Goal: Task Accomplishment & Management: Use online tool/utility

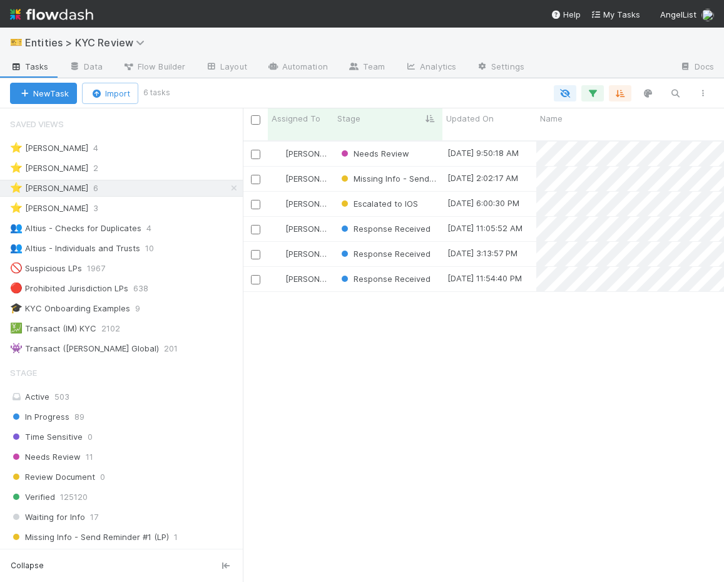
scroll to position [451, 482]
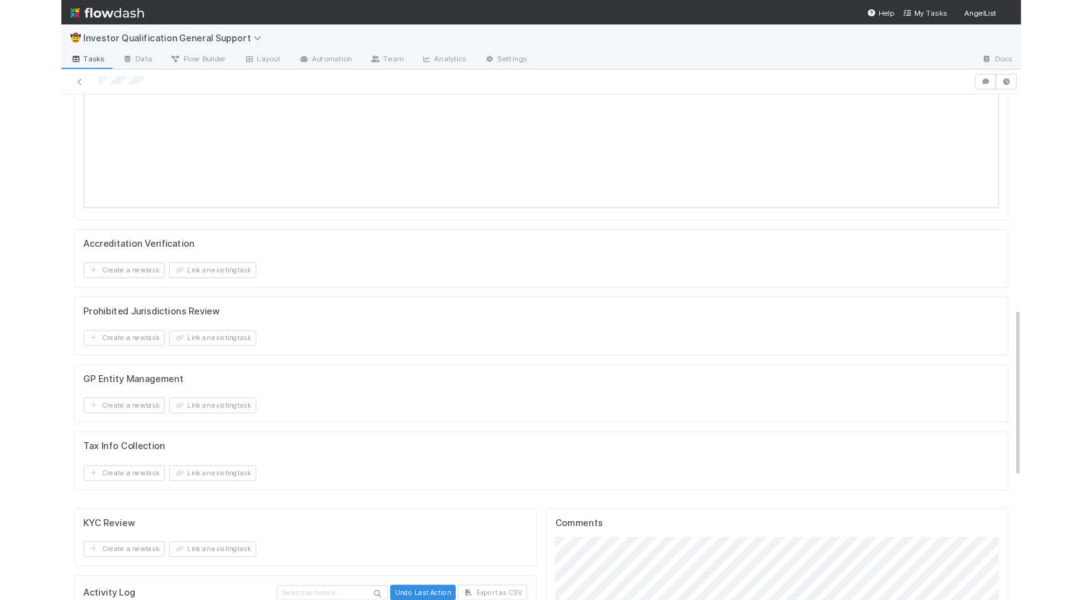
scroll to position [723, 0]
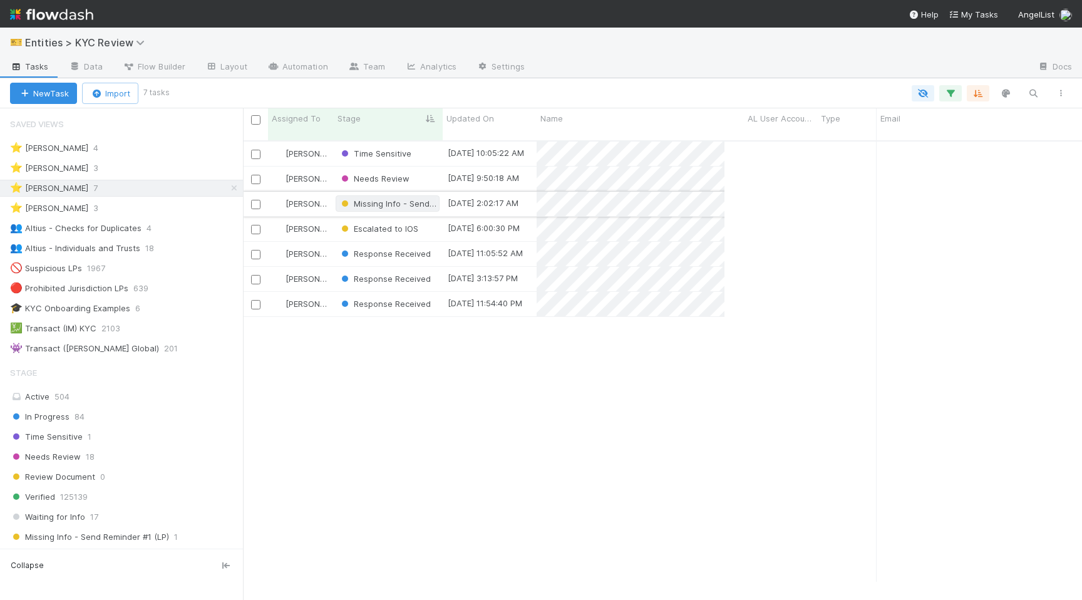
scroll to position [469, 839]
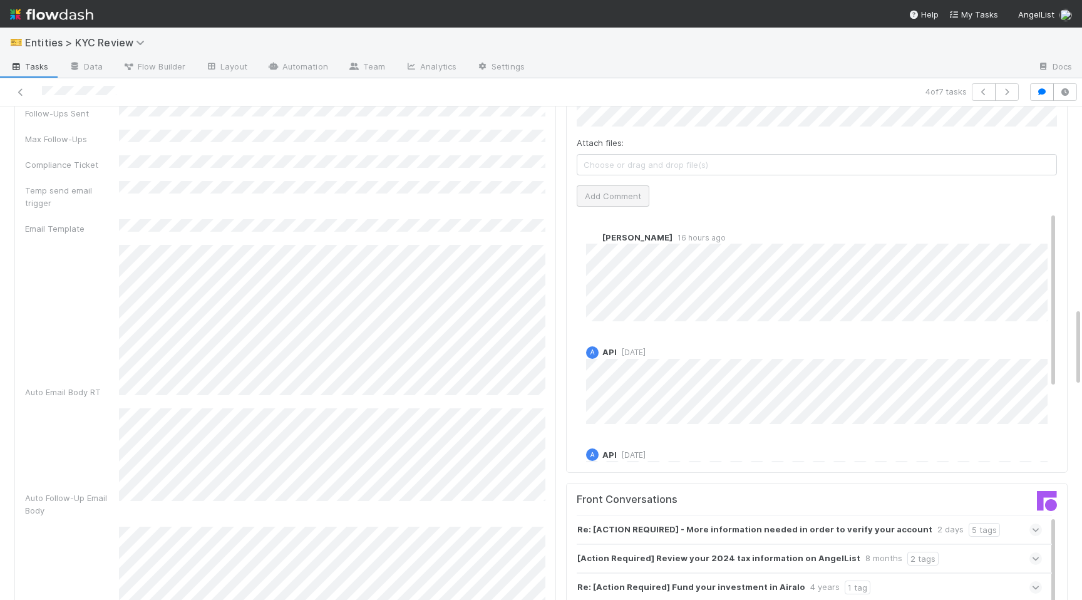
scroll to position [1248, 0]
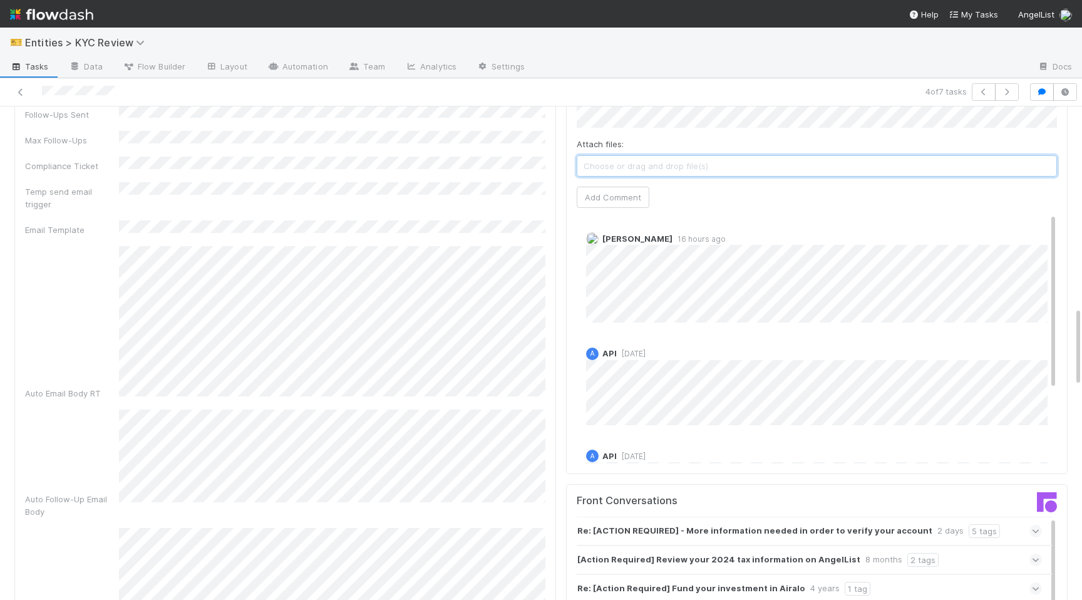
click at [636, 165] on span "Choose or drag and drop file(s)" at bounding box center [816, 166] width 479 height 20
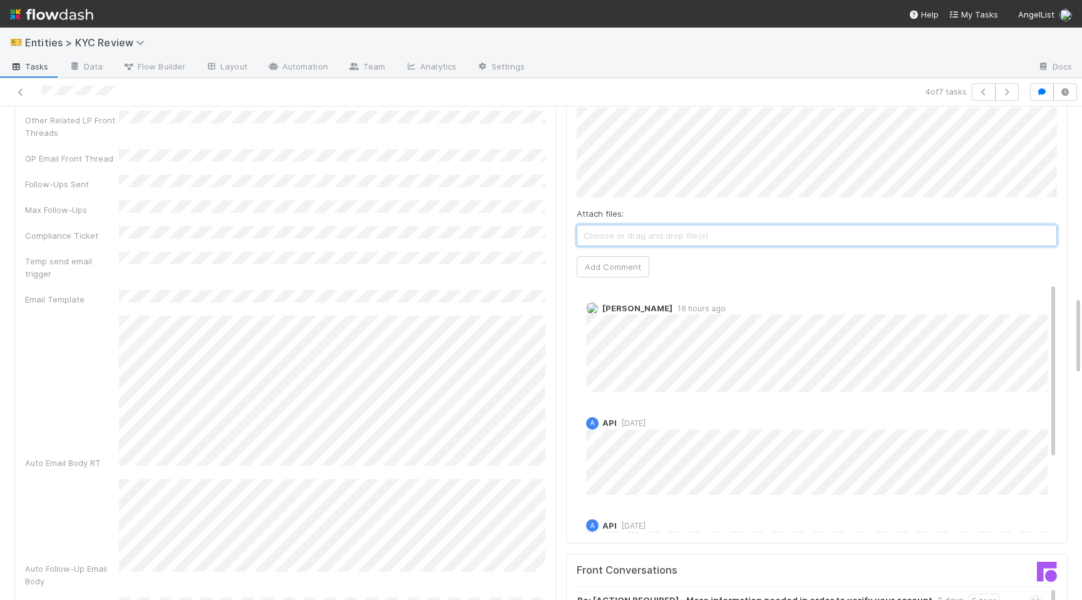
scroll to position [1178, 0]
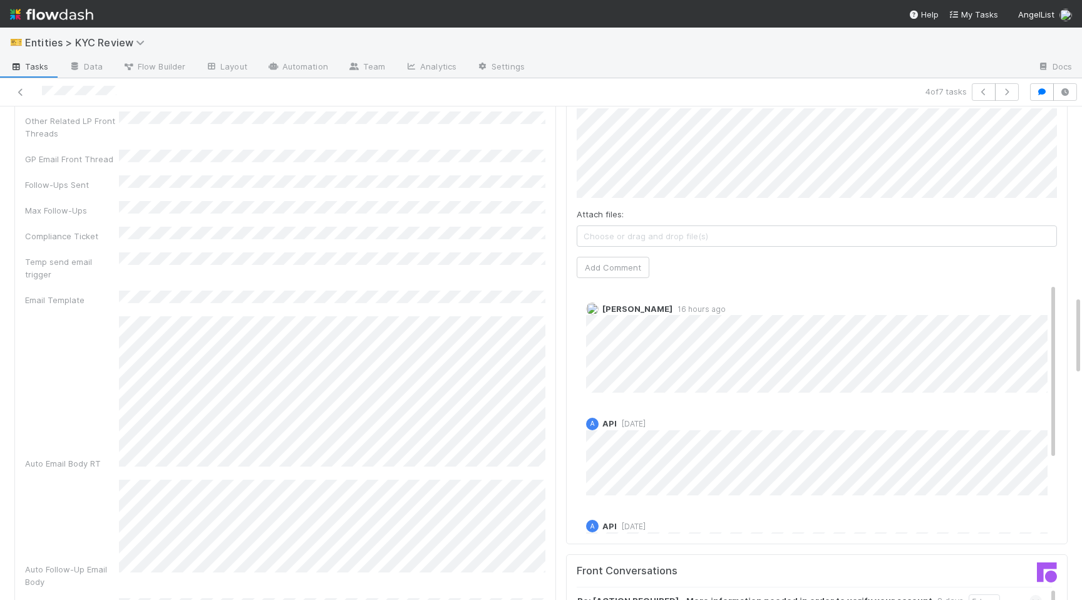
click at [610, 254] on div "Attach files: Choose or drag and drop file(s) Add Comment" at bounding box center [817, 193] width 480 height 170
click at [605, 262] on button "Add Comment" at bounding box center [613, 267] width 73 height 21
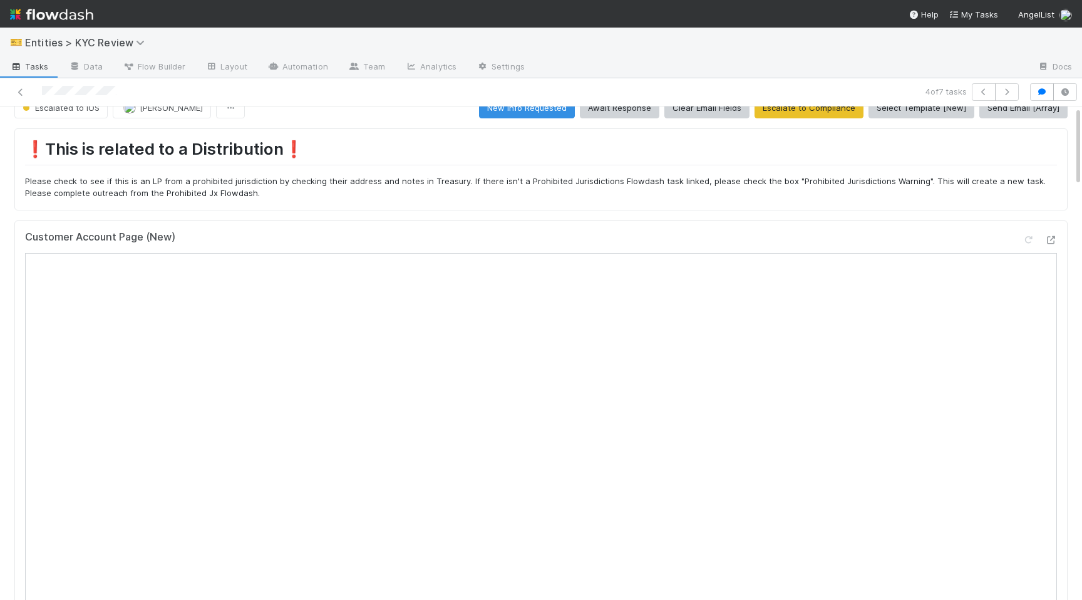
scroll to position [0, 0]
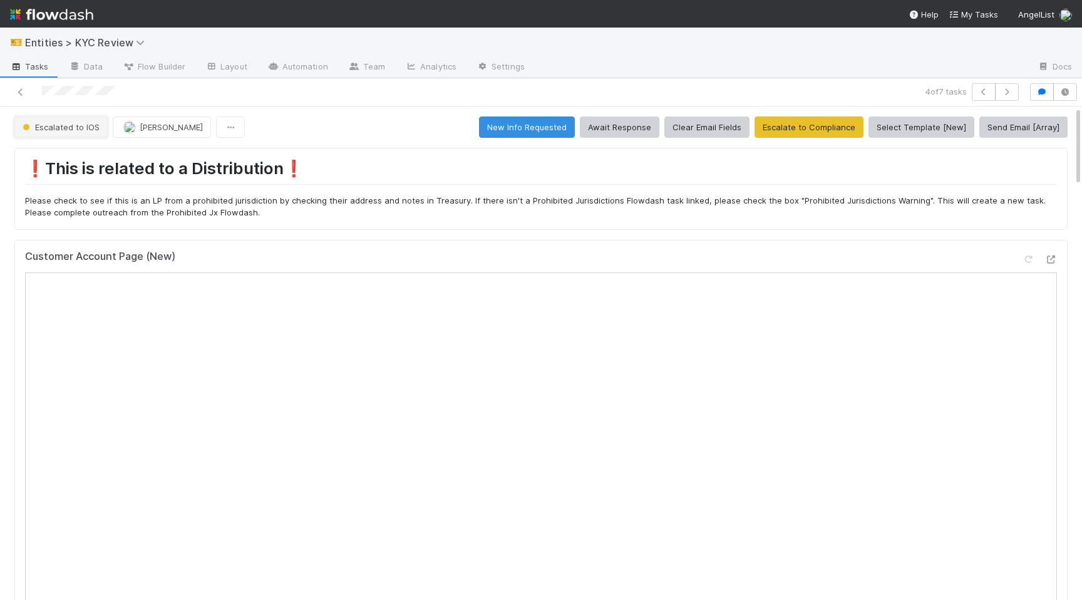
click at [69, 123] on span "Escalated to IOS" at bounding box center [60, 127] width 80 height 10
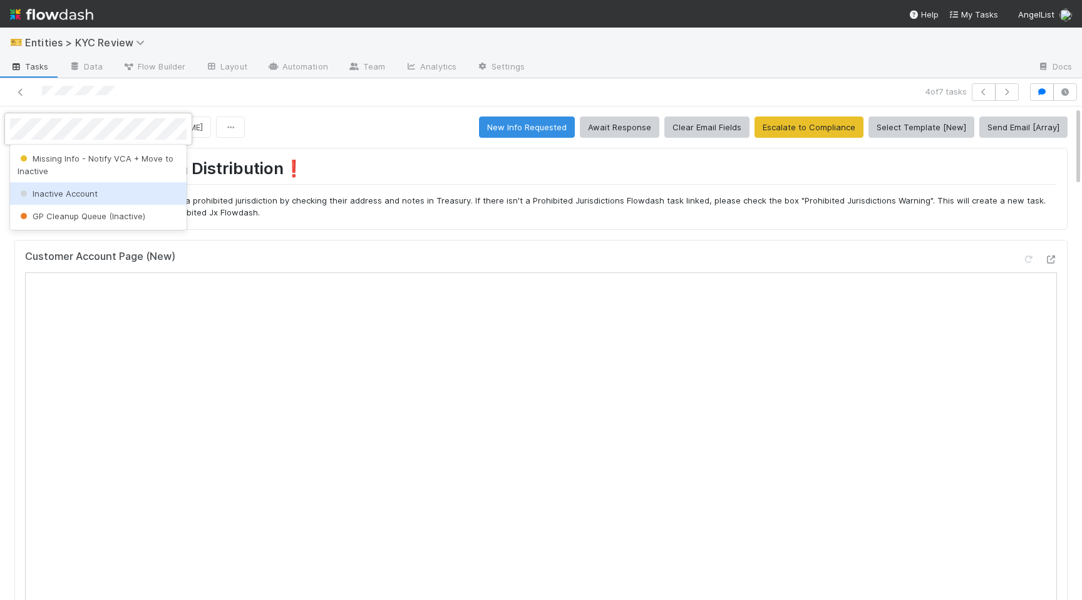
click at [66, 191] on span "Inactive Account" at bounding box center [58, 193] width 80 height 10
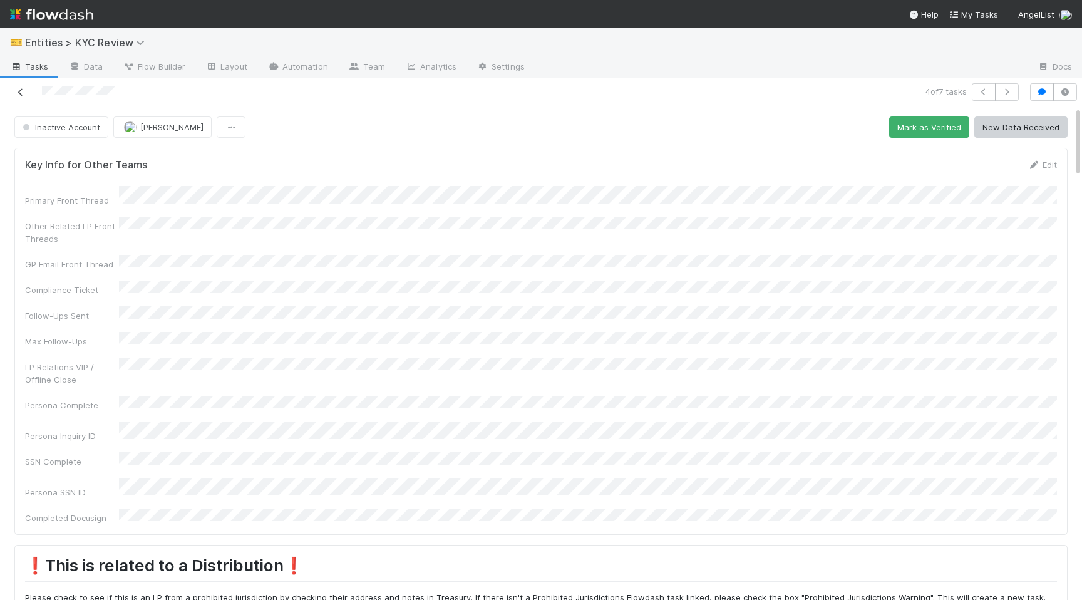
click at [18, 88] on icon at bounding box center [20, 92] width 13 height 8
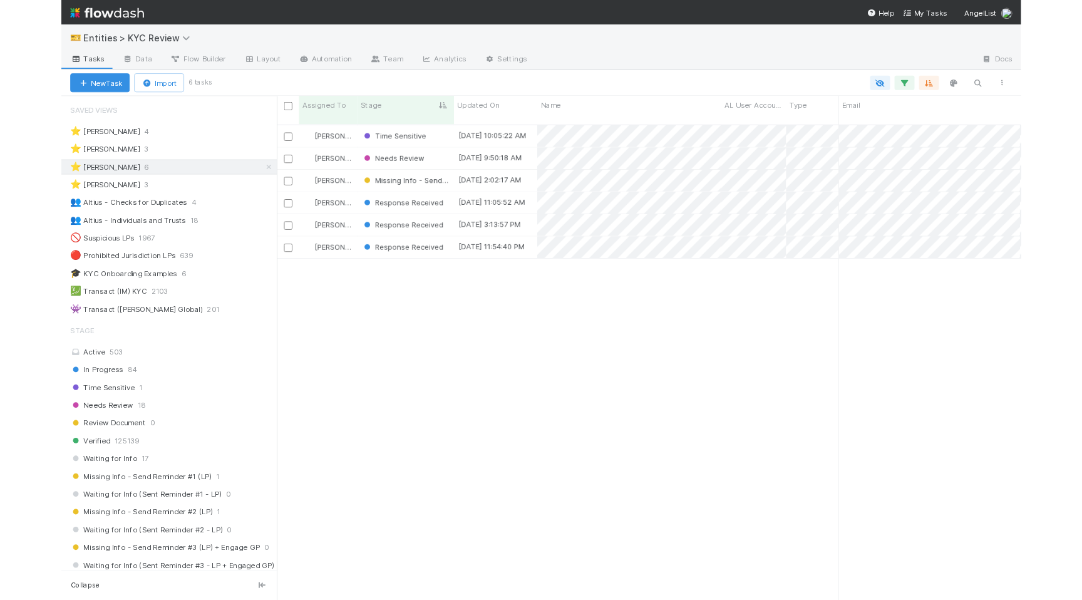
scroll to position [469, 839]
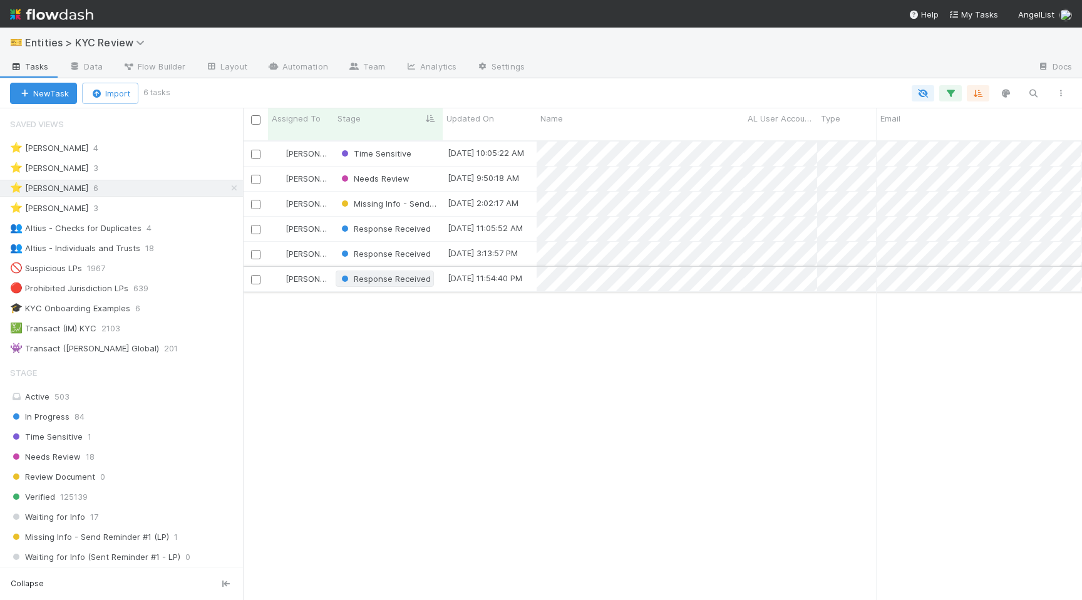
click at [378, 274] on span "Response Received" at bounding box center [385, 279] width 92 height 10
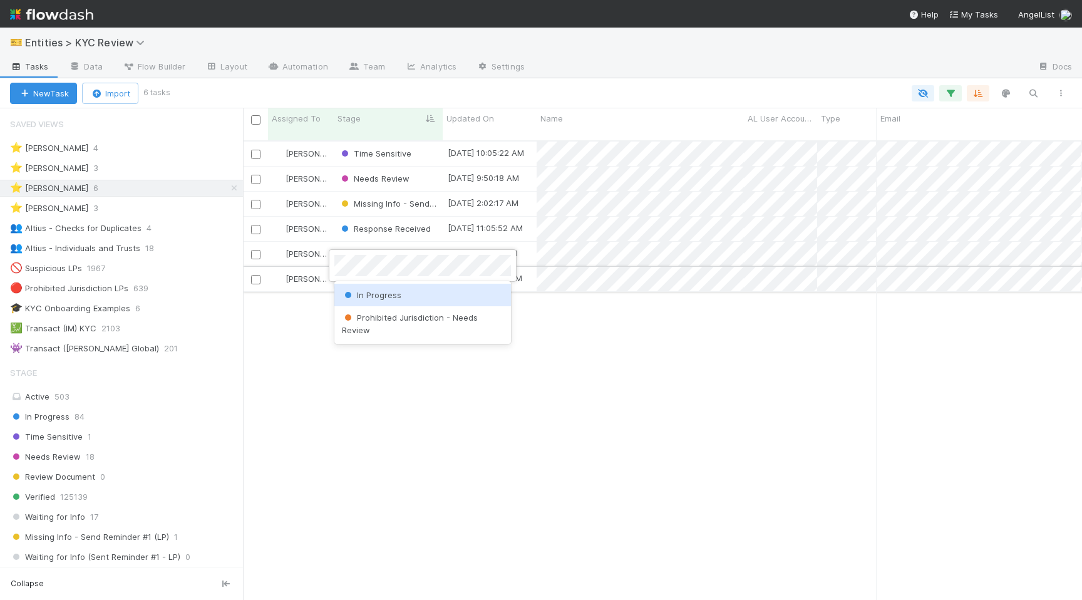
scroll to position [0, 0]
click at [393, 298] on span "Prohibited Jurisdiction - Needs Review" at bounding box center [410, 301] width 136 height 23
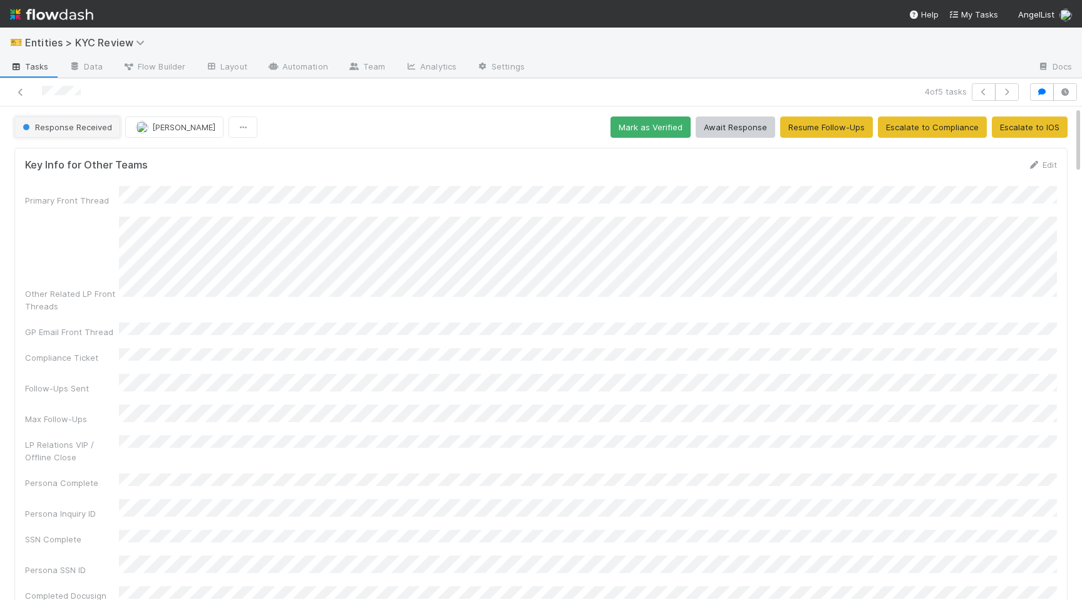
click at [76, 127] on span "Response Received" at bounding box center [66, 127] width 92 height 10
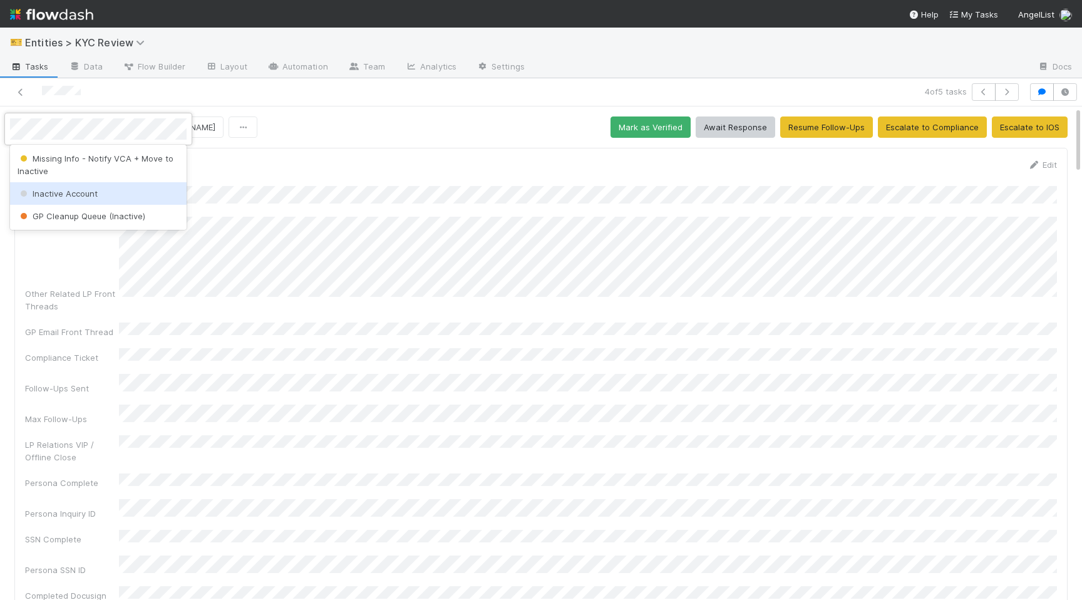
click at [84, 191] on span "Inactive Account" at bounding box center [58, 193] width 80 height 10
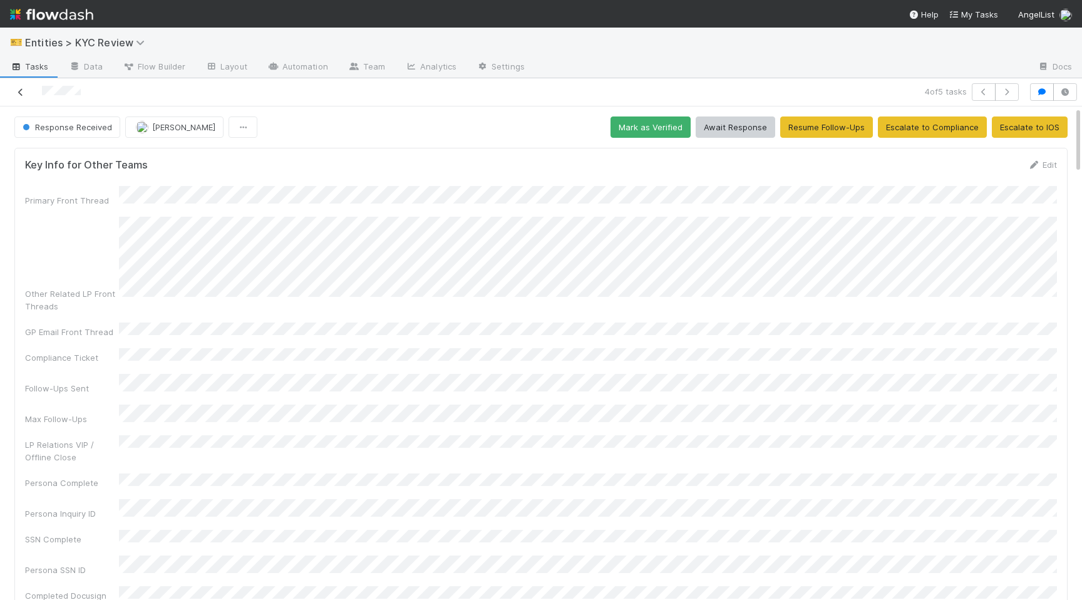
click at [19, 91] on icon at bounding box center [20, 92] width 13 height 8
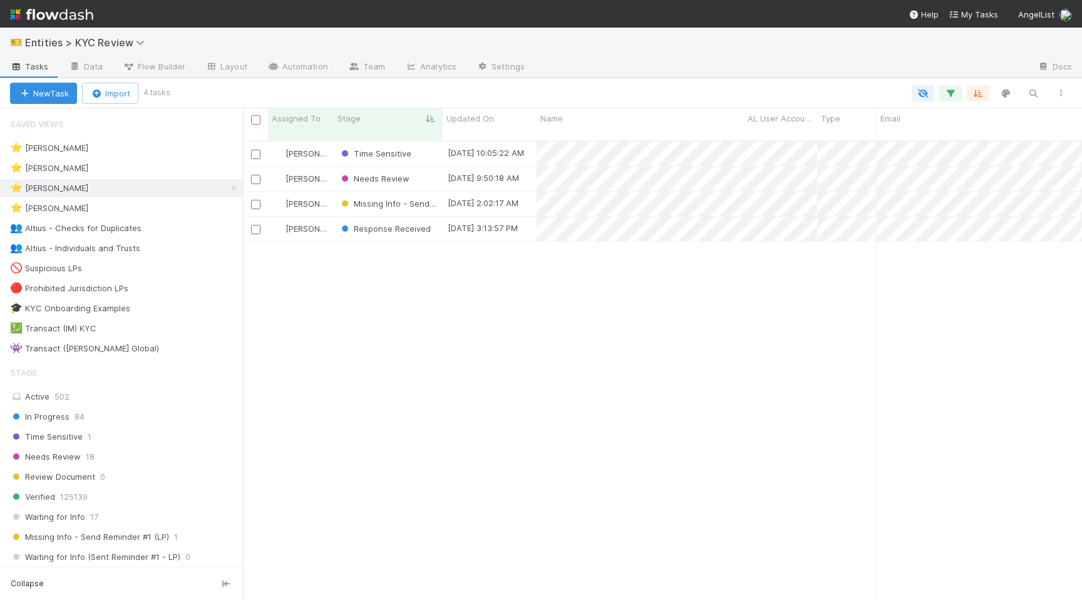
scroll to position [469, 839]
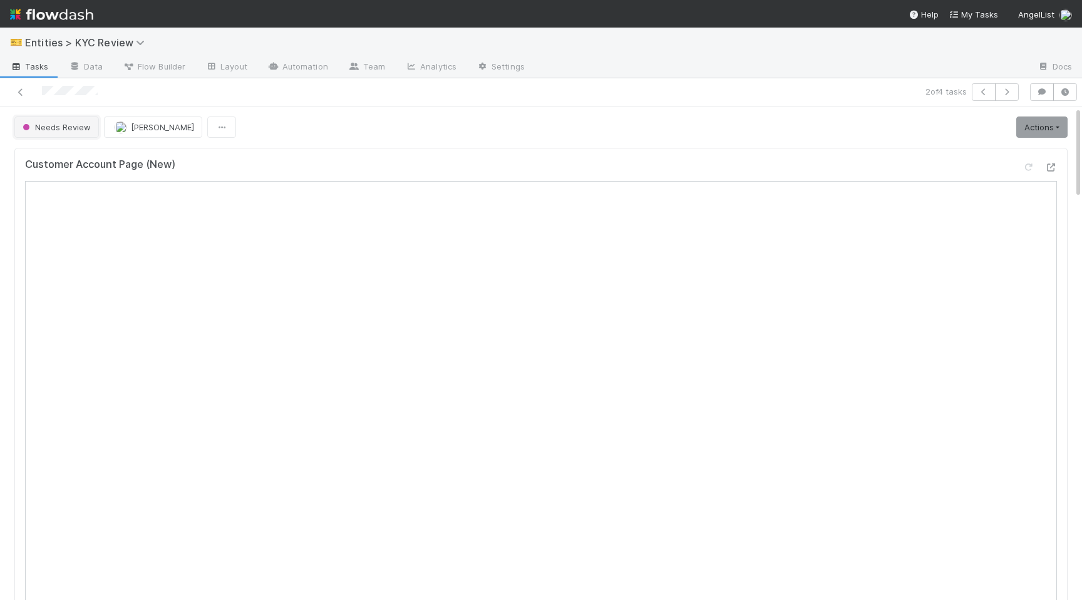
click at [29, 121] on button "Needs Review" at bounding box center [56, 126] width 85 height 21
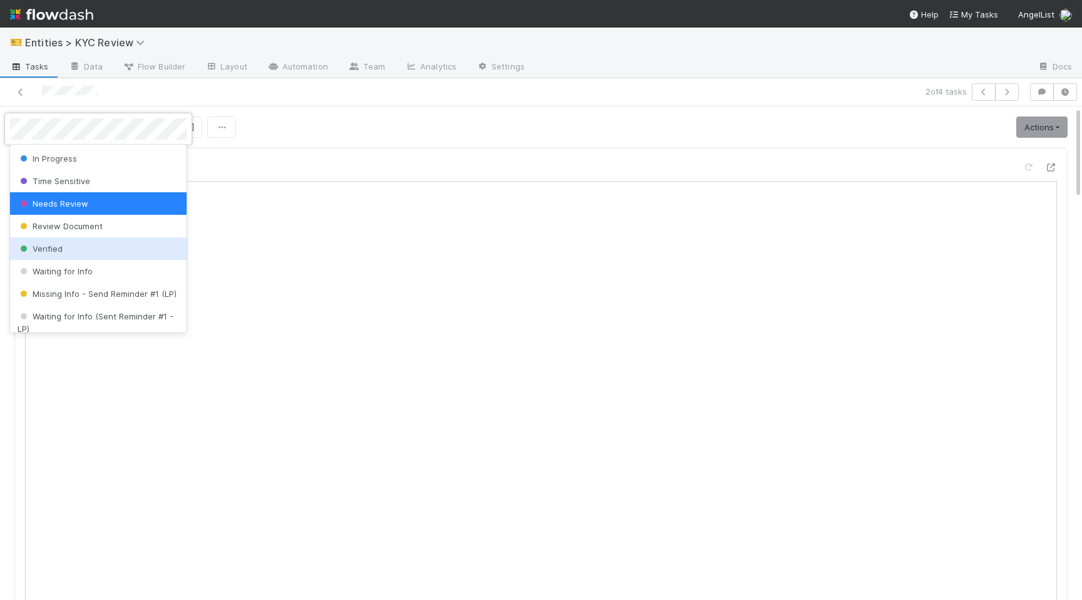
click at [68, 250] on div "Verified" at bounding box center [98, 248] width 177 height 23
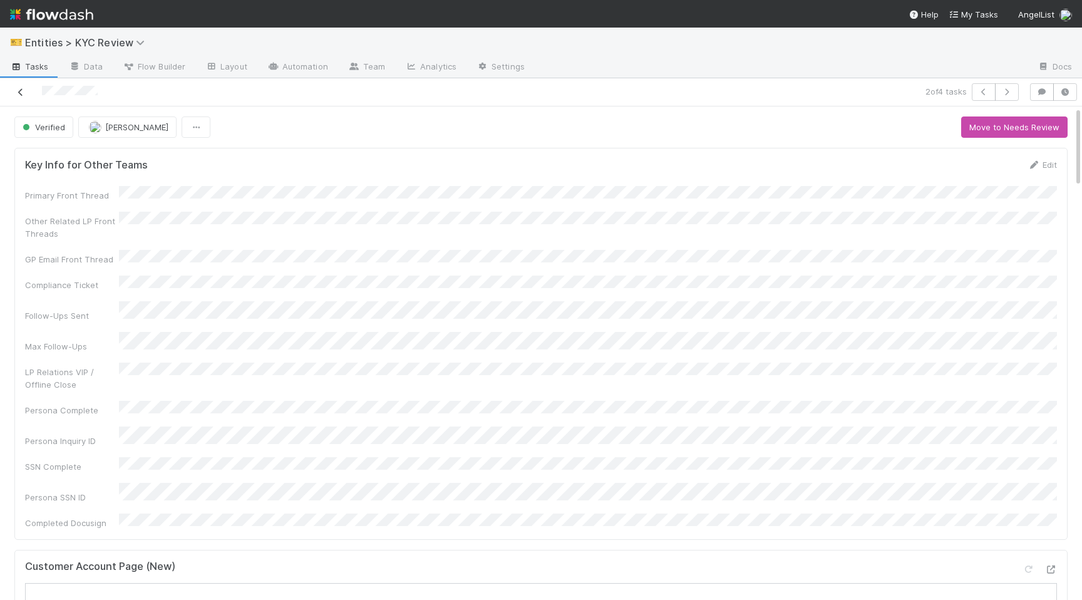
click at [21, 95] on icon at bounding box center [20, 92] width 13 height 8
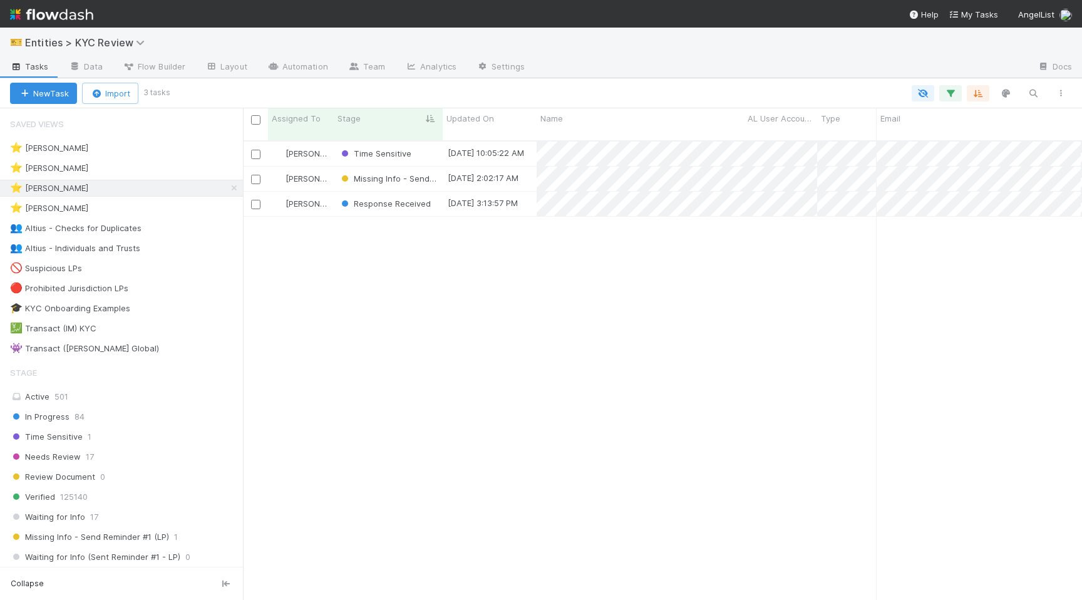
scroll to position [0, 1]
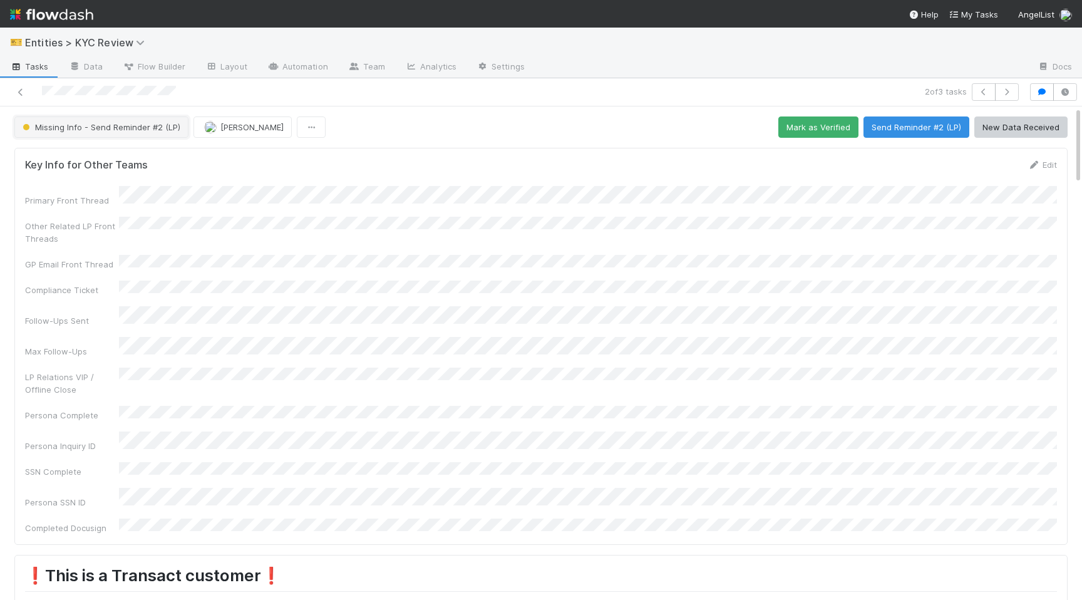
click at [126, 135] on button "Missing Info - Send Reminder #2 (LP)" at bounding box center [101, 126] width 174 height 21
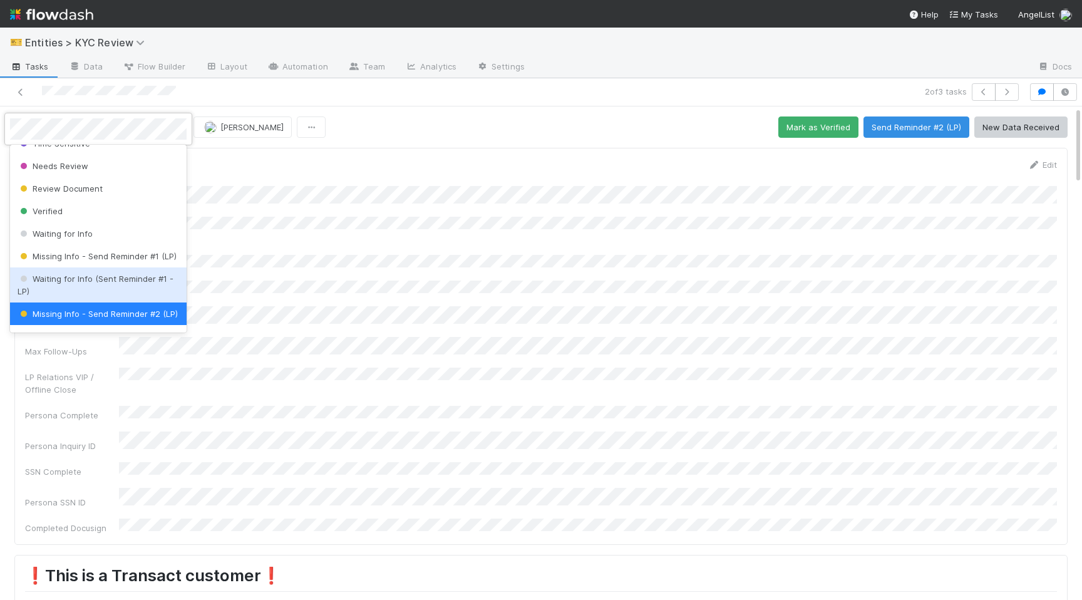
scroll to position [115, 0]
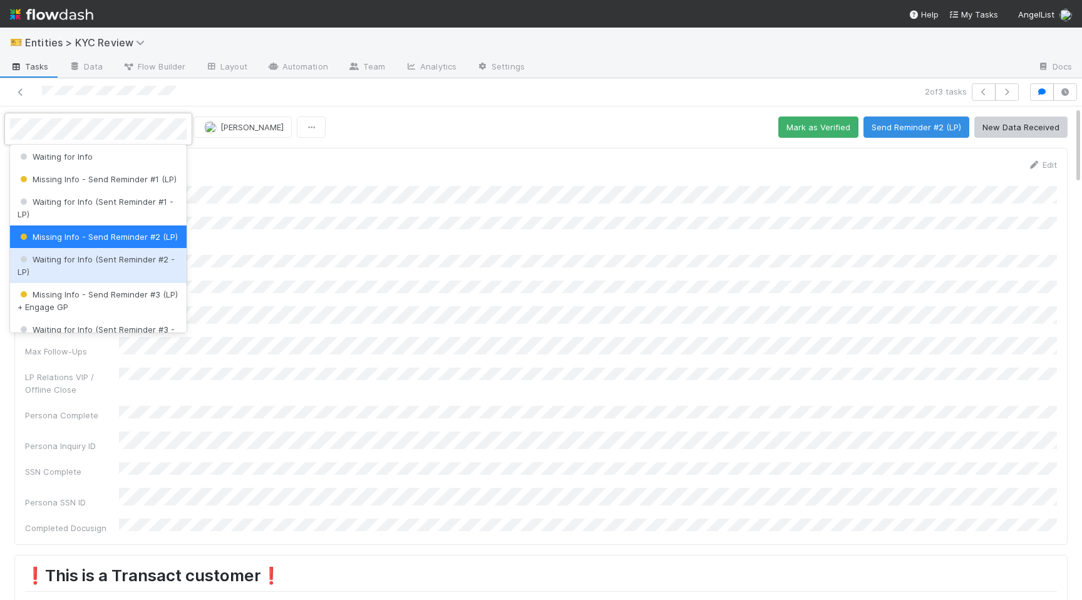
click at [119, 270] on div "Waiting for Info (Sent Reminder #2 - LP)" at bounding box center [98, 265] width 177 height 35
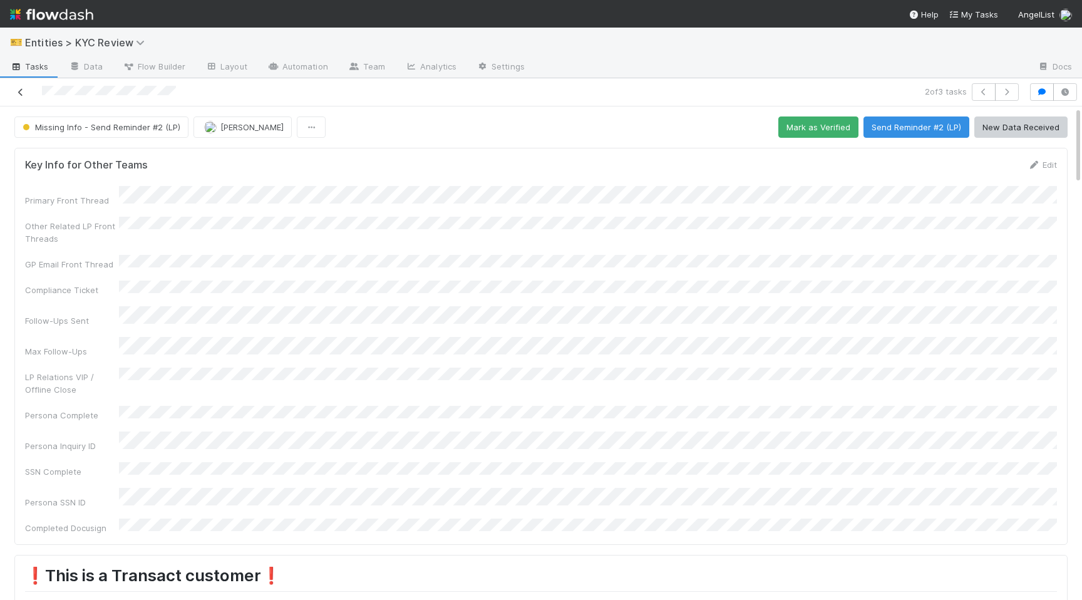
click at [23, 89] on icon at bounding box center [20, 92] width 13 height 8
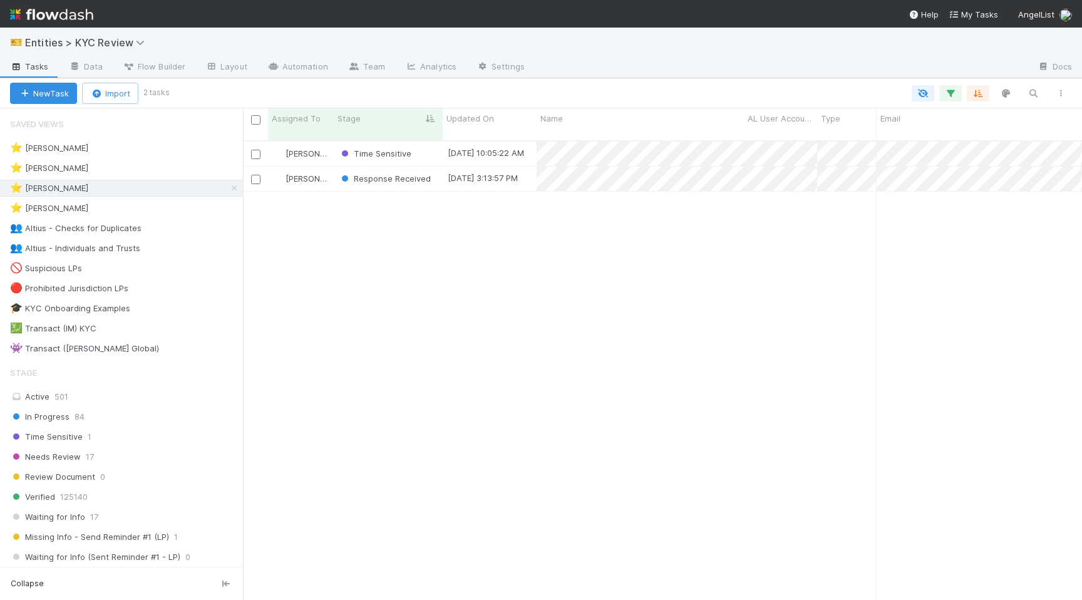
scroll to position [0, 1]
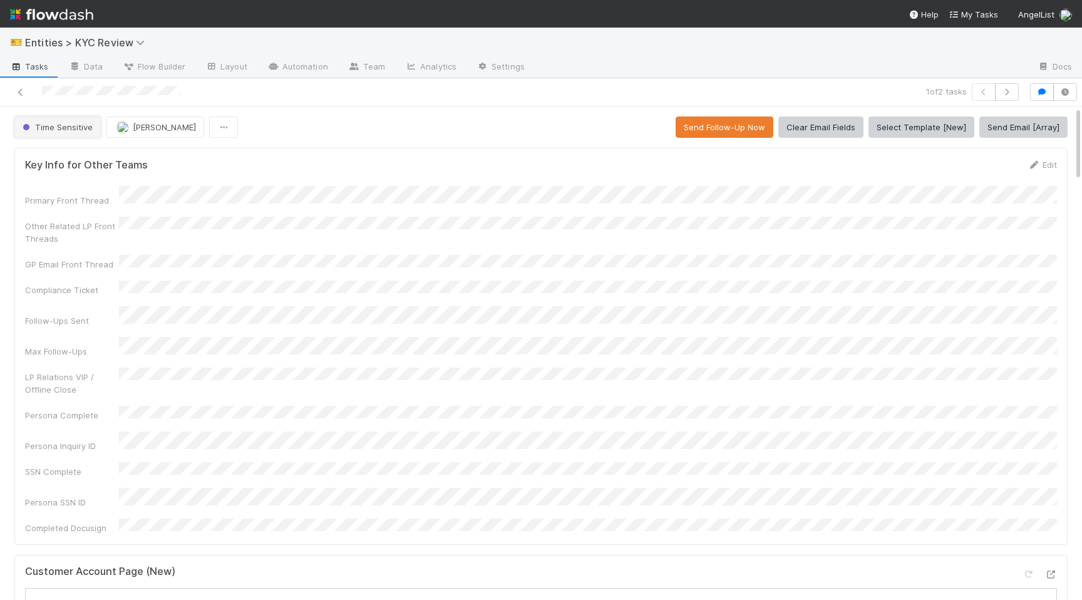
click at [64, 132] on button "Time Sensitive" at bounding box center [57, 126] width 86 height 21
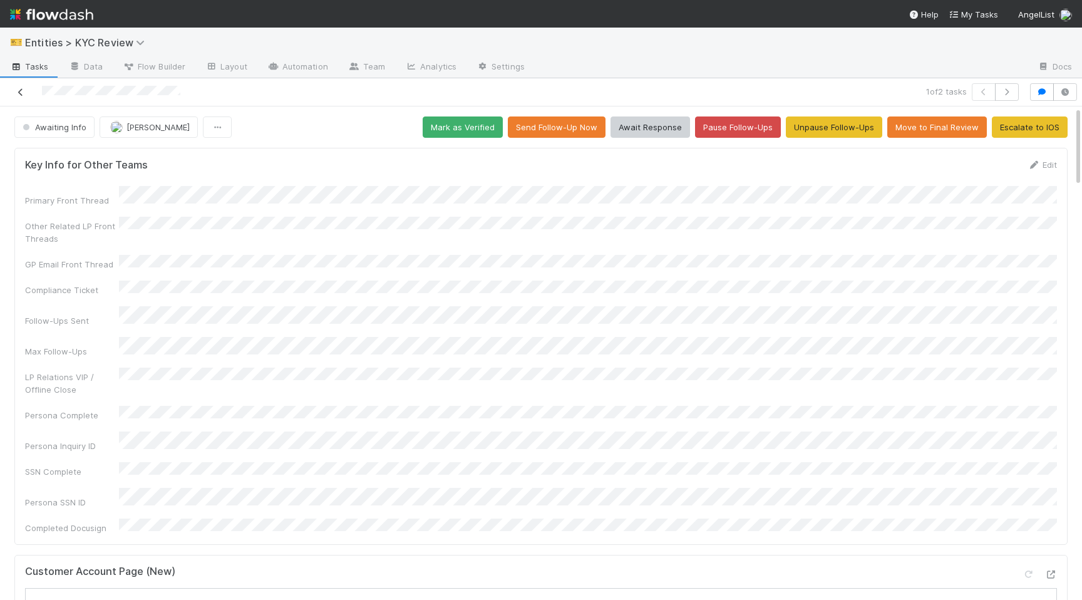
click at [22, 88] on icon at bounding box center [20, 92] width 13 height 8
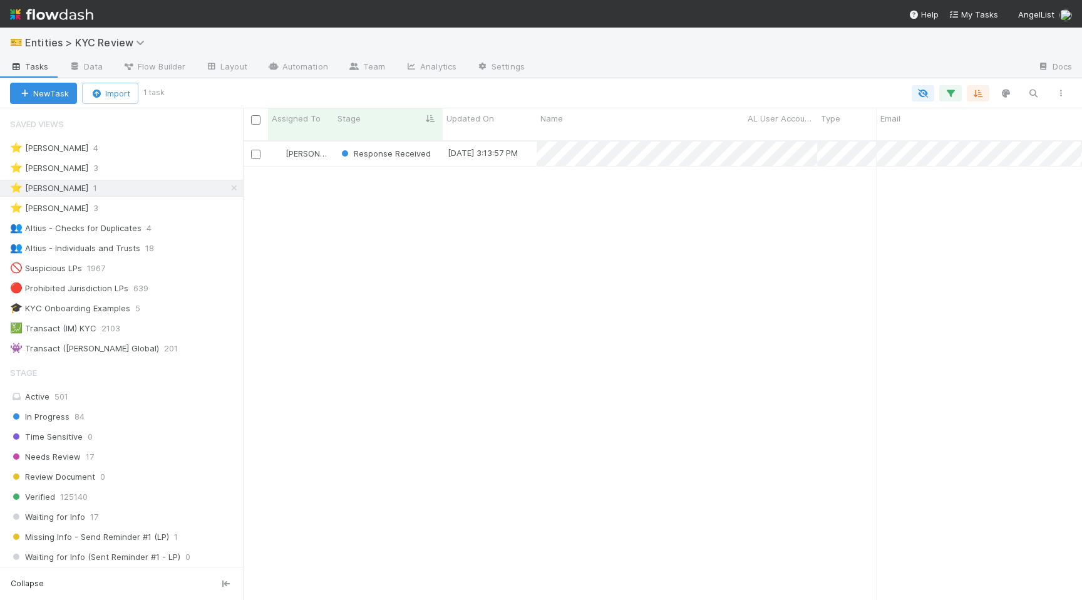
scroll to position [0, 1]
click at [410, 148] on span "Response Received" at bounding box center [385, 153] width 92 height 10
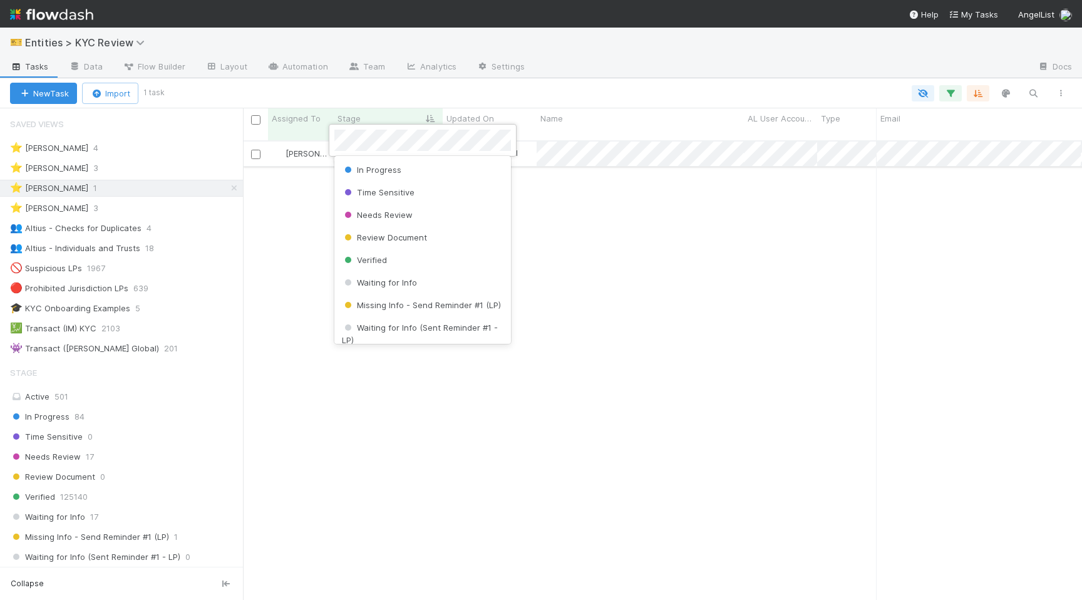
scroll to position [746, 0]
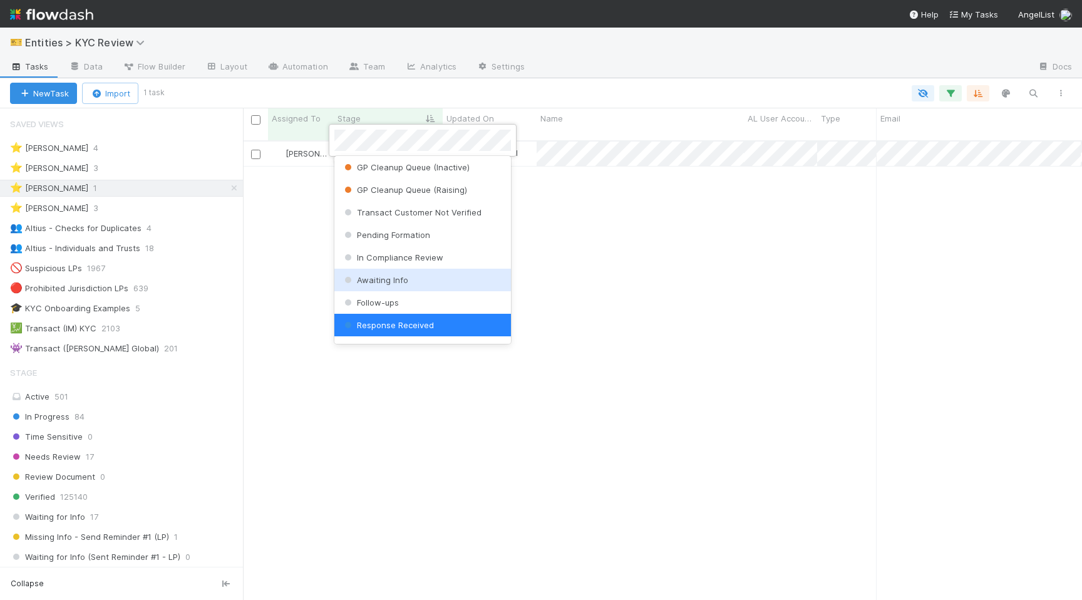
click at [419, 278] on div "Awaiting Info" at bounding box center [422, 280] width 177 height 23
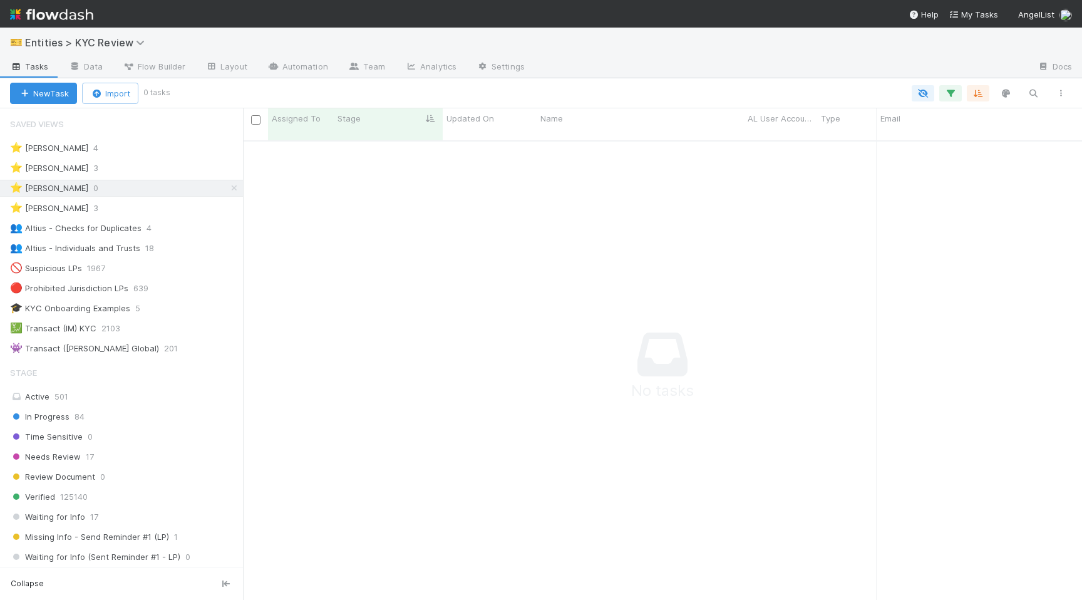
scroll to position [0, 1]
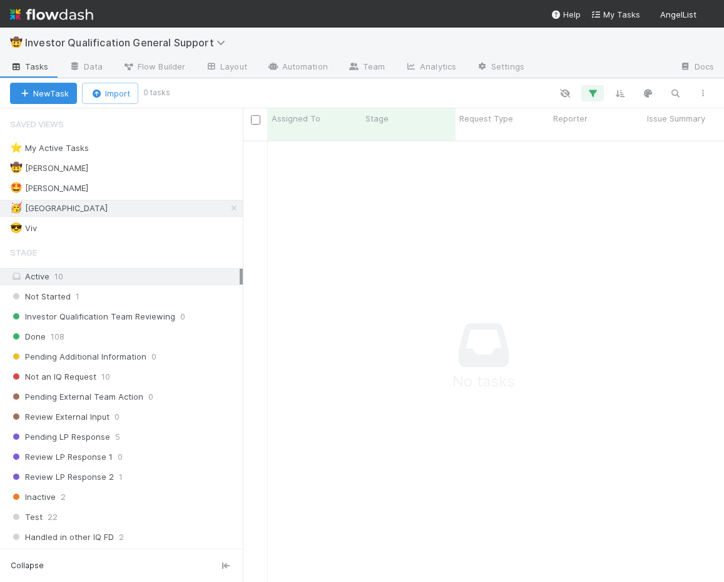
scroll to position [451, 482]
click at [156, 169] on div "🤠 Haley 2" at bounding box center [126, 168] width 233 height 16
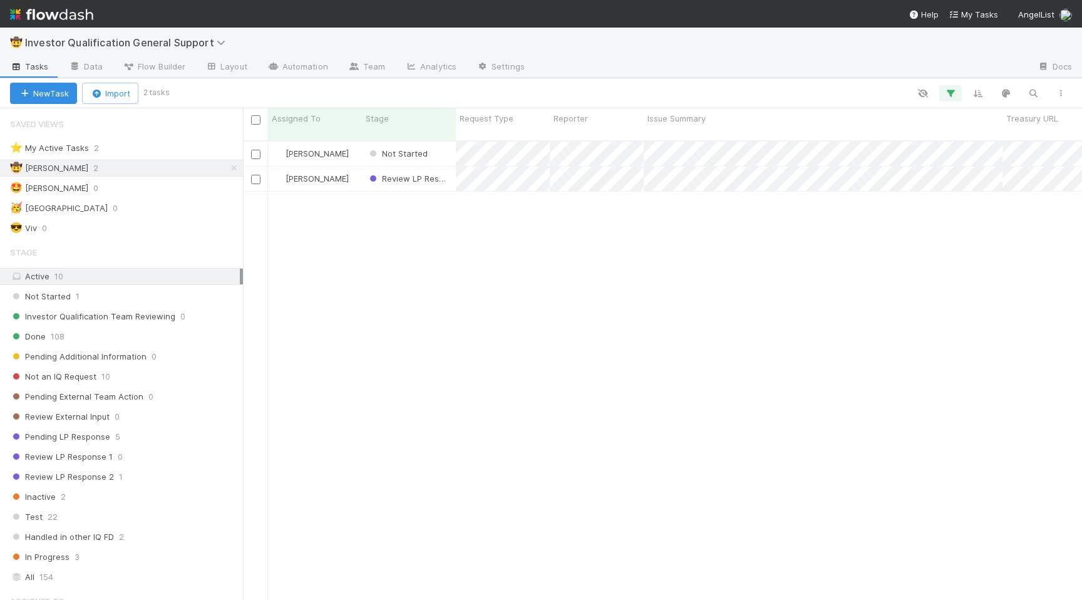
scroll to position [469, 839]
click at [138, 201] on div "🥳 Madison 0" at bounding box center [126, 208] width 233 height 16
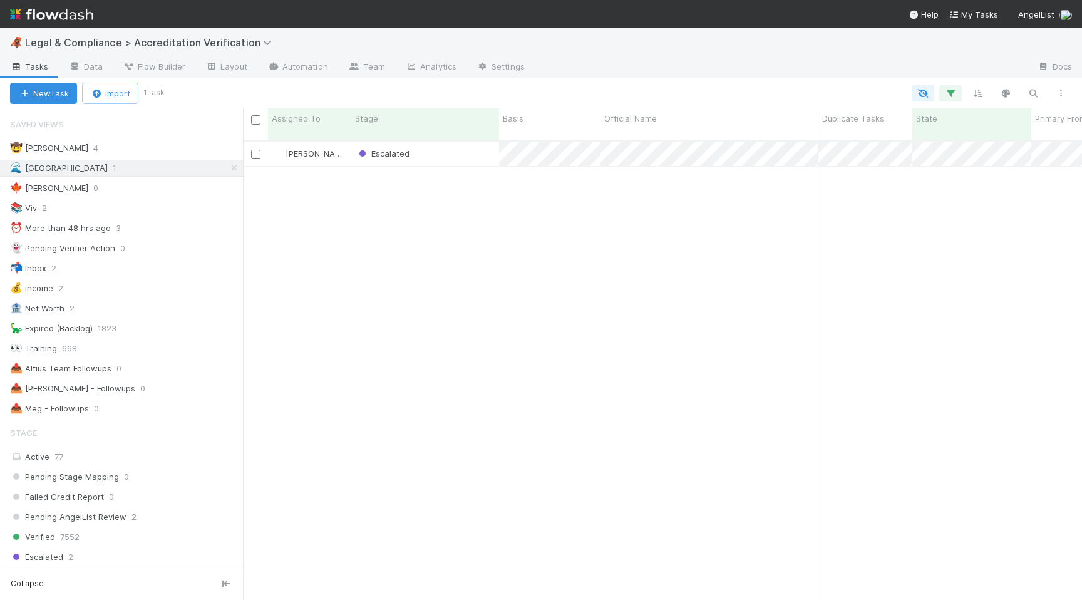
scroll to position [469, 839]
click at [448, 147] on div "Escalated" at bounding box center [425, 154] width 148 height 24
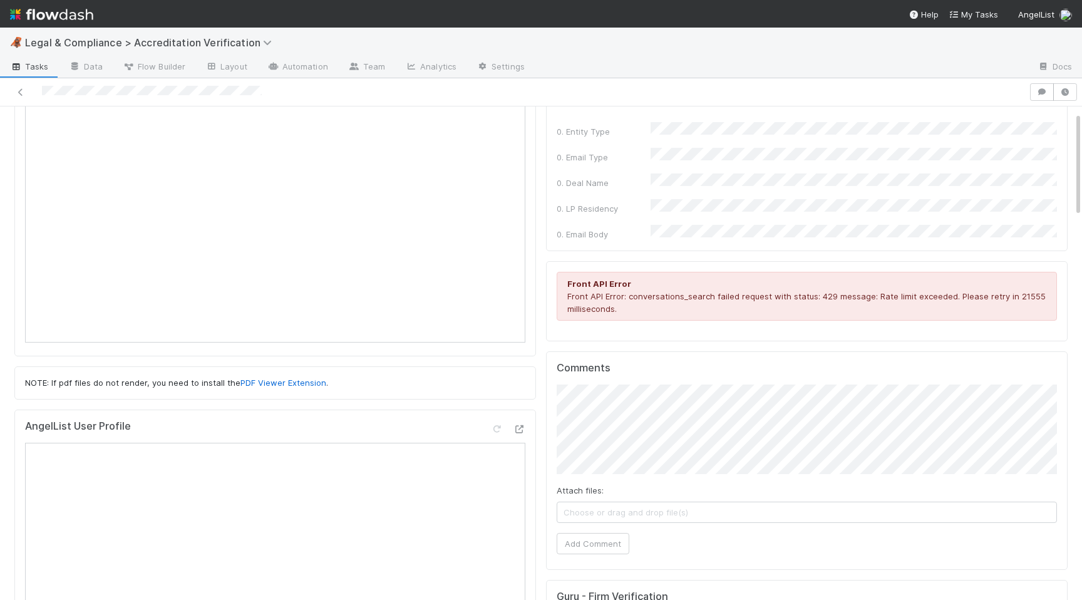
scroll to position [150, 0]
click at [518, 431] on icon at bounding box center [519, 430] width 13 height 8
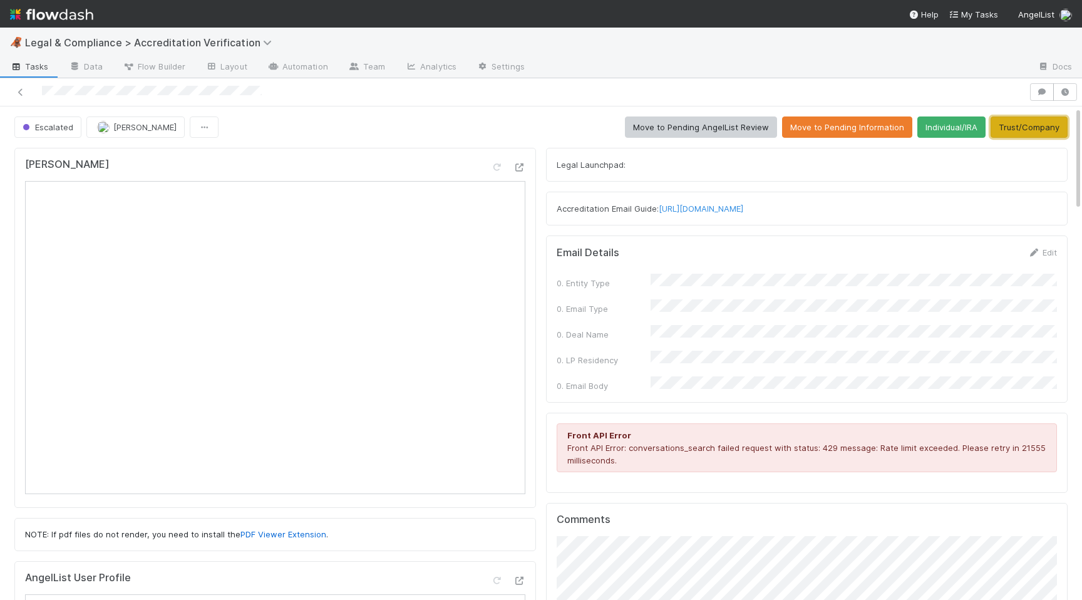
click at [1007, 126] on button "Trust/Company" at bounding box center [1029, 126] width 77 height 21
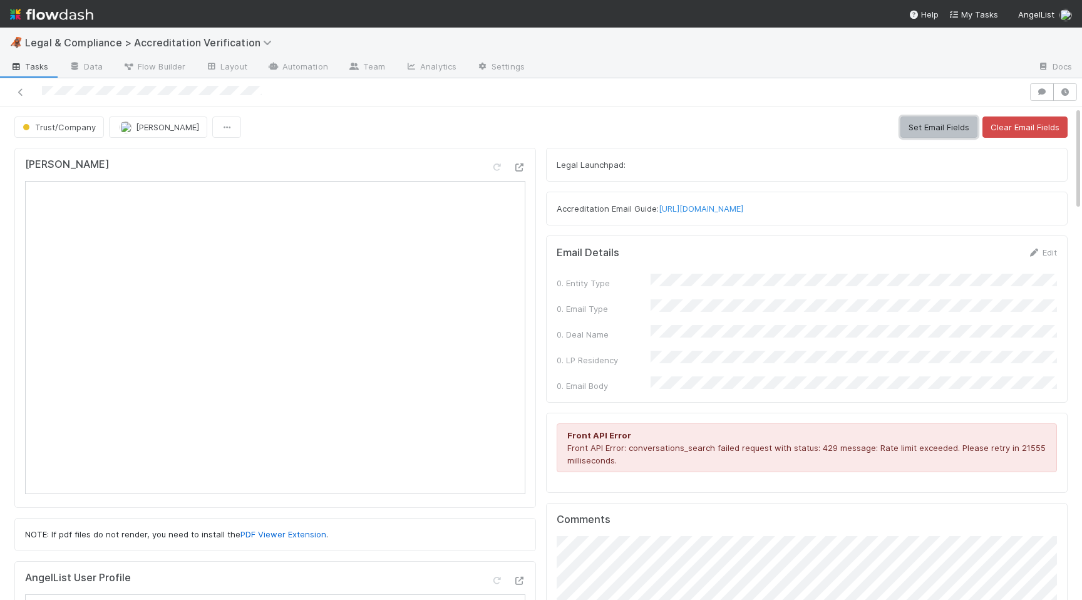
click at [917, 126] on button "Set Email Fields" at bounding box center [938, 126] width 77 height 21
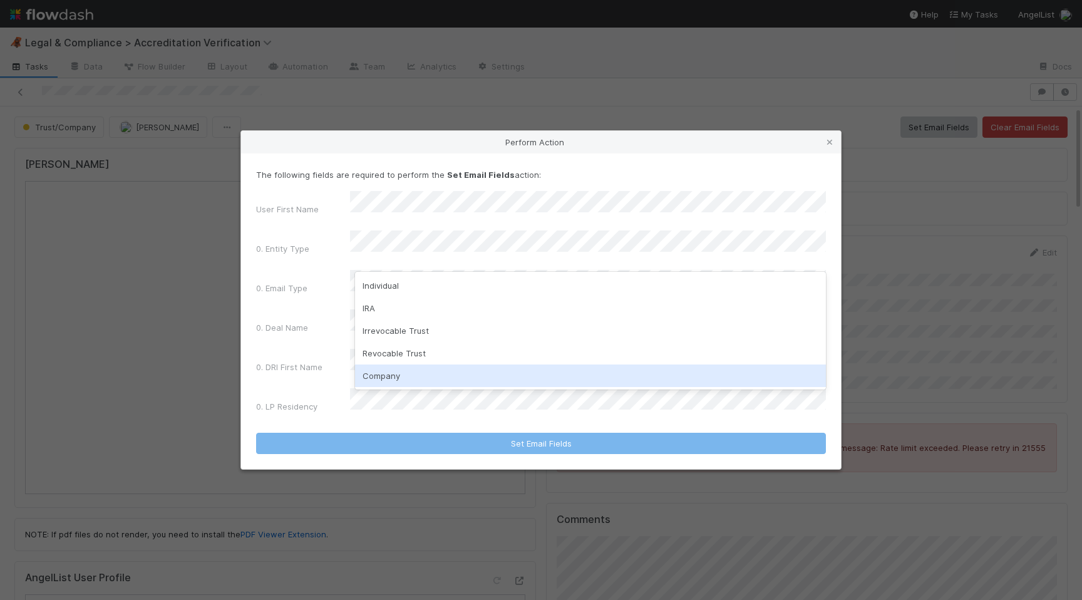
click at [408, 374] on div "Company" at bounding box center [590, 375] width 471 height 23
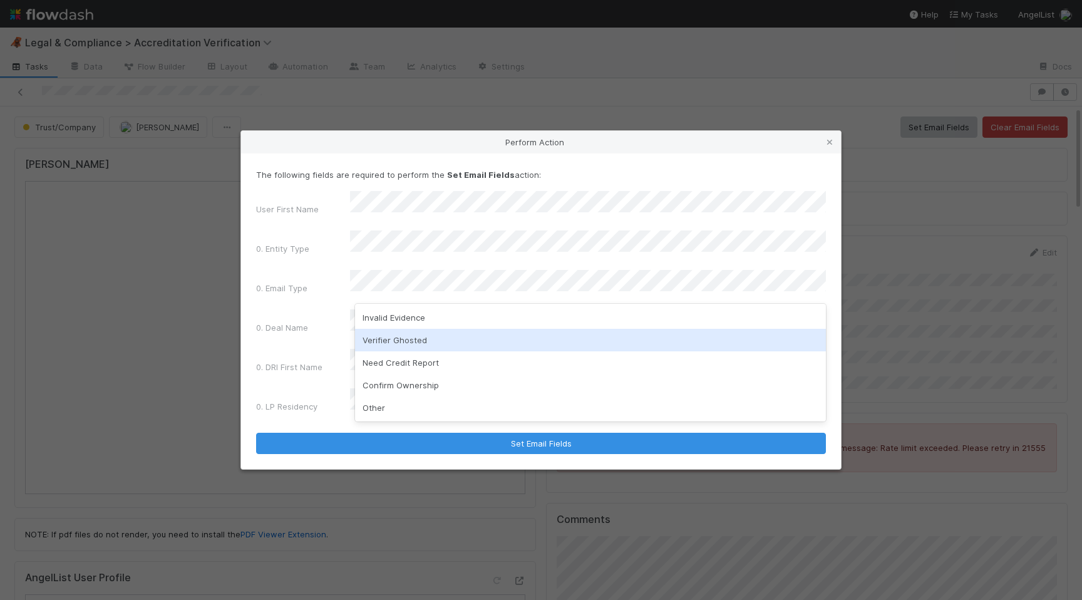
click at [399, 338] on div "Verifier Ghosted" at bounding box center [590, 340] width 471 height 23
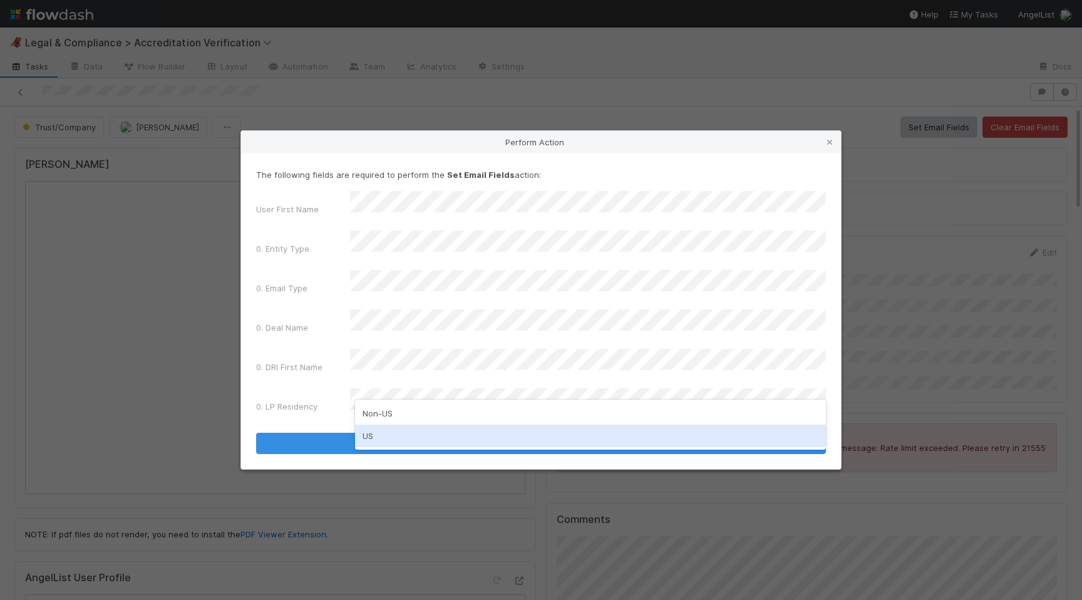
click at [411, 441] on div "US" at bounding box center [590, 436] width 471 height 23
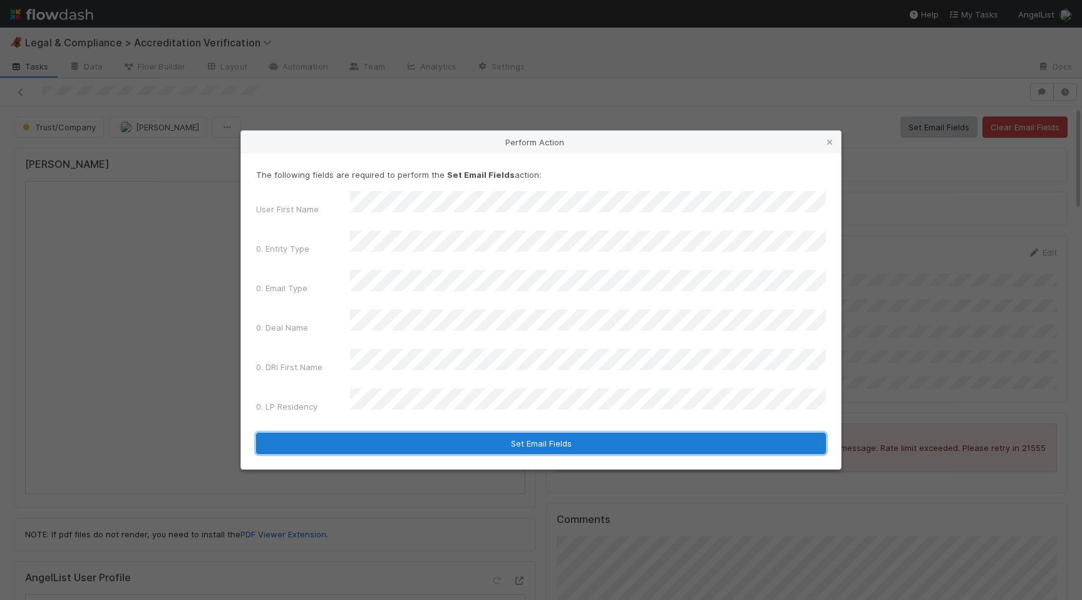
click at [542, 433] on button "Set Email Fields" at bounding box center [541, 443] width 570 height 21
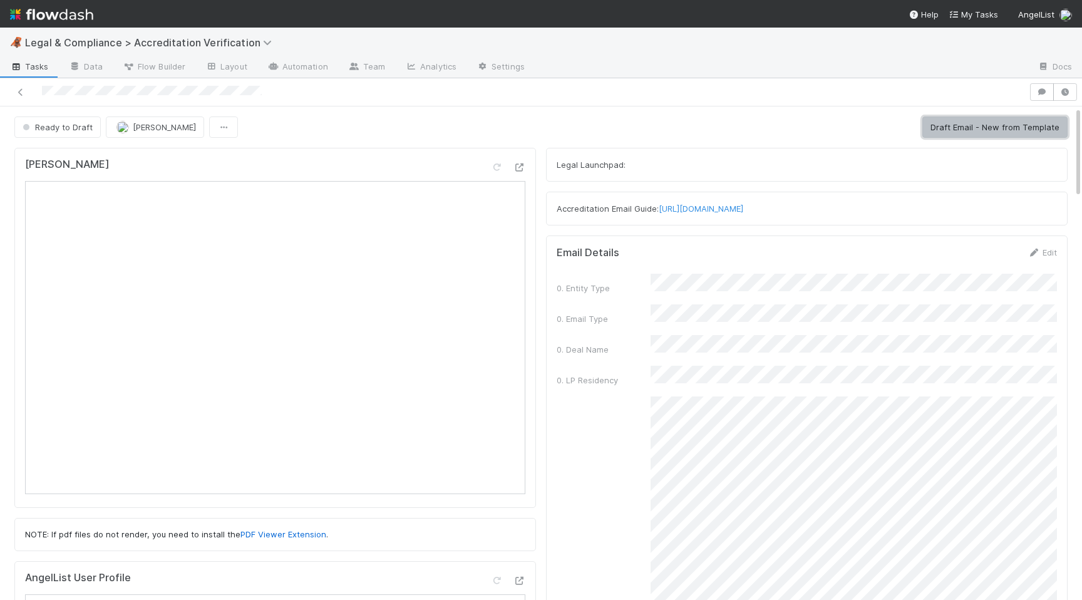
click at [987, 122] on button "Draft Email - New from Template" at bounding box center [994, 126] width 145 height 21
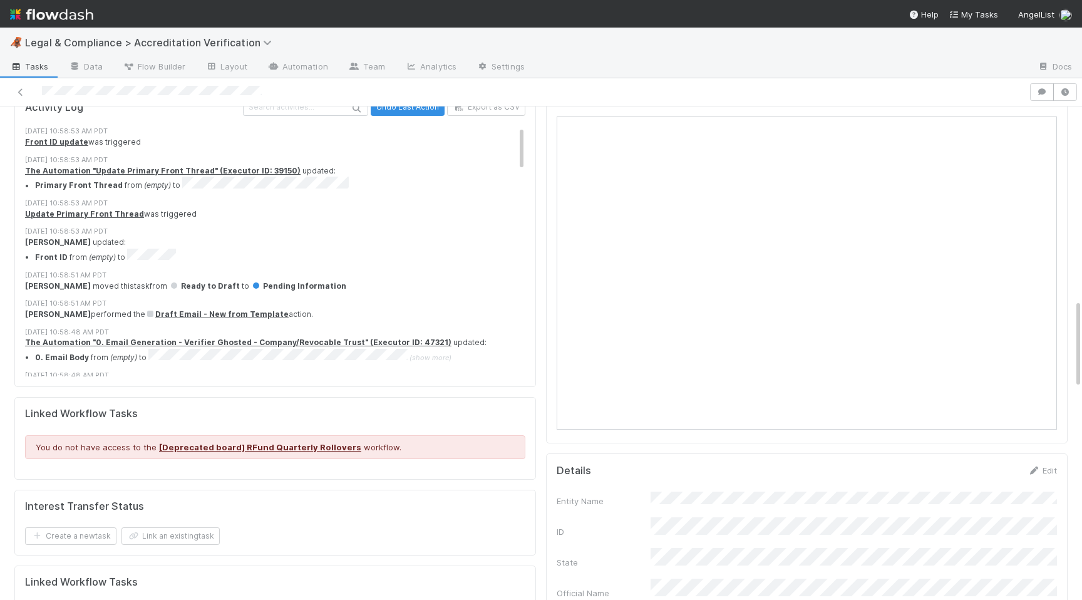
scroll to position [1095, 0]
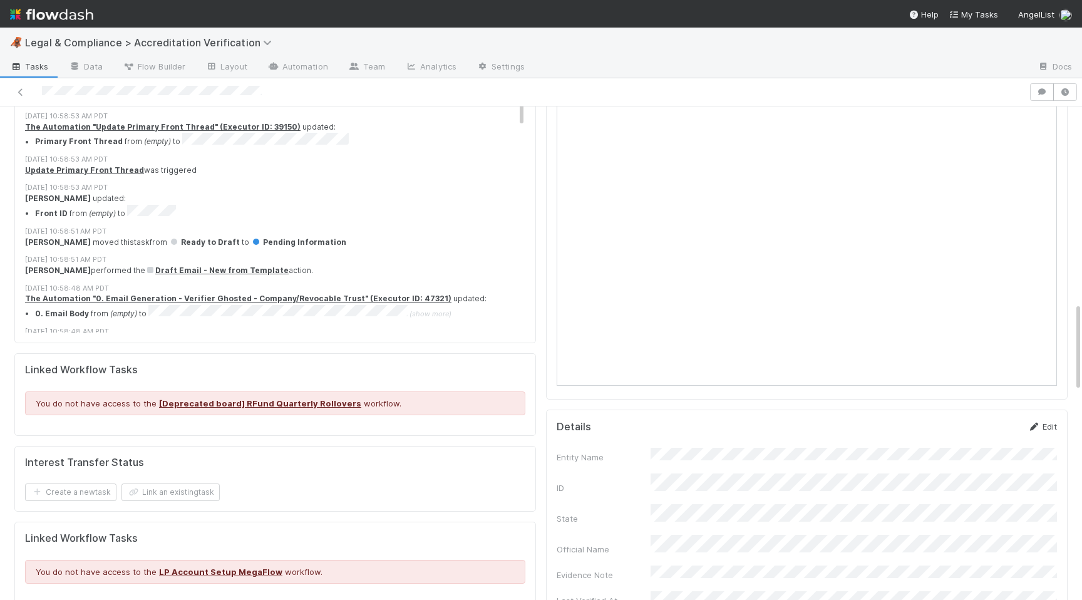
click at [1049, 421] on link "Edit" at bounding box center [1042, 426] width 29 height 10
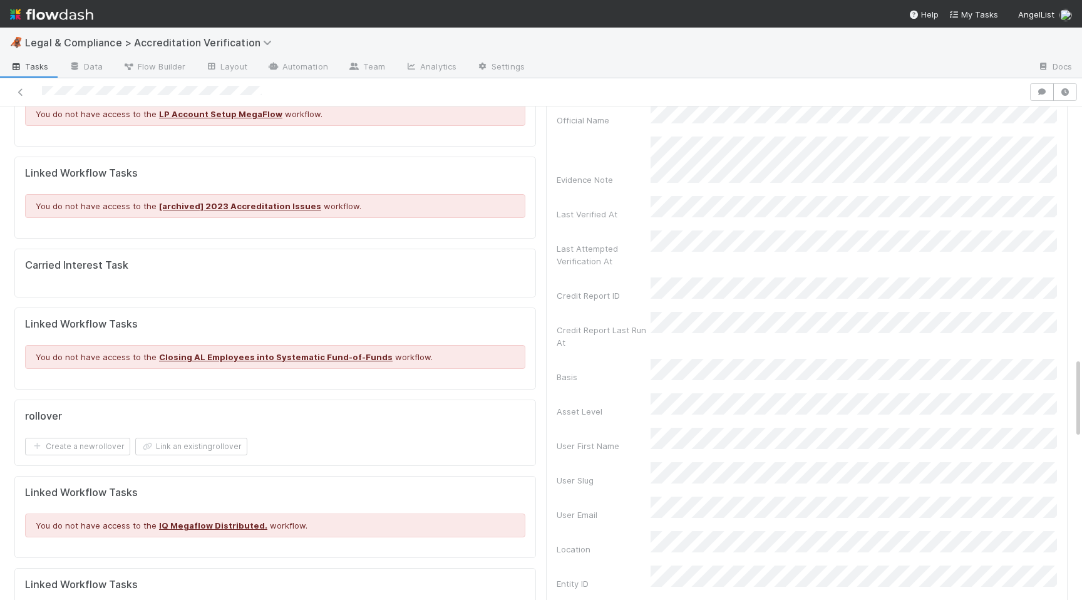
scroll to position [1187, 0]
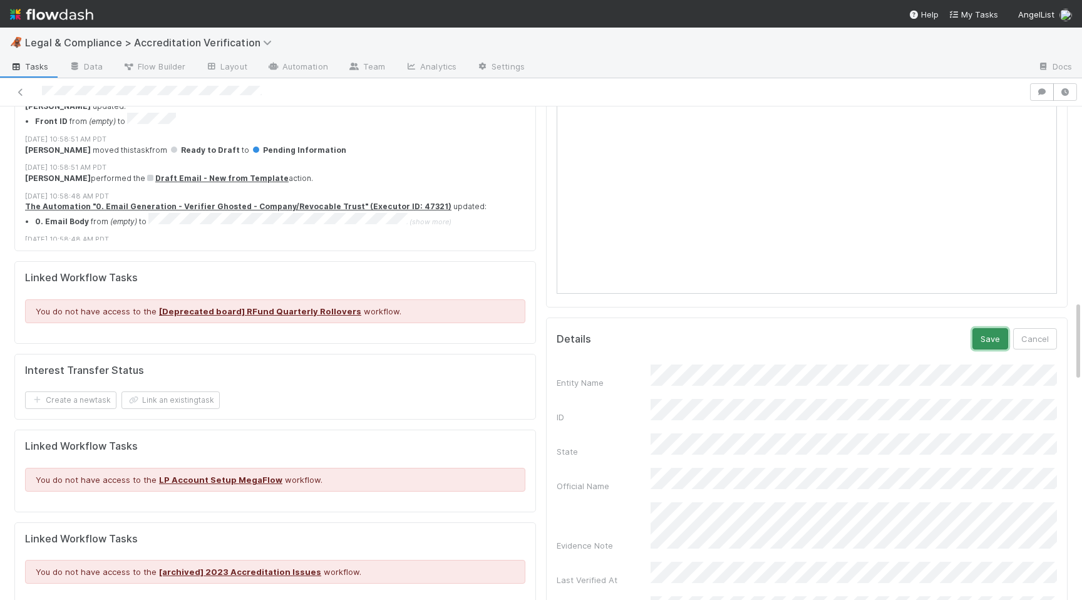
click at [990, 328] on button "Save" at bounding box center [990, 338] width 36 height 21
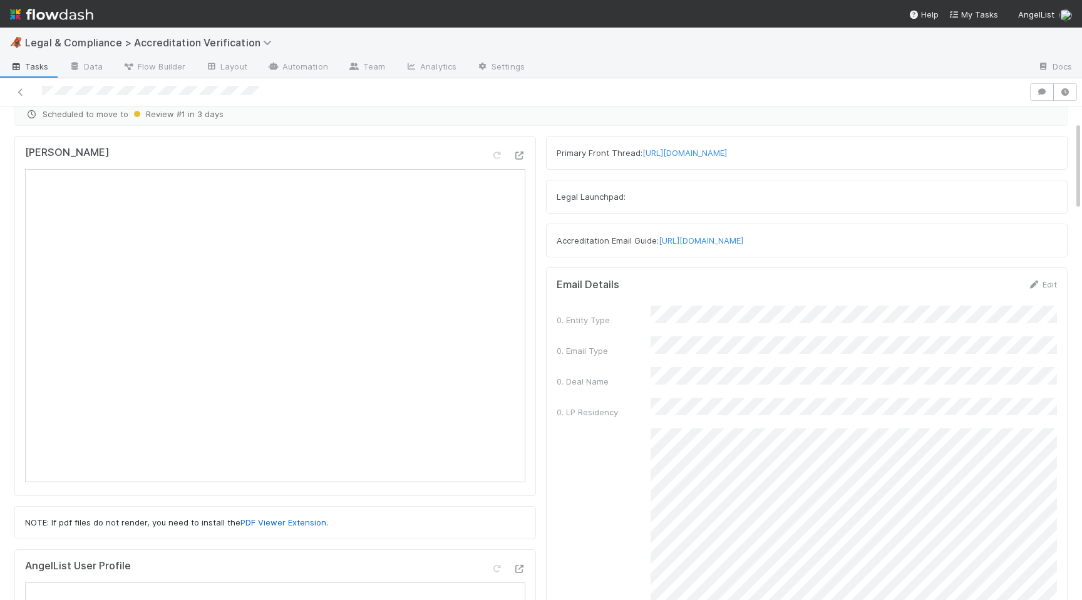
scroll to position [0, 0]
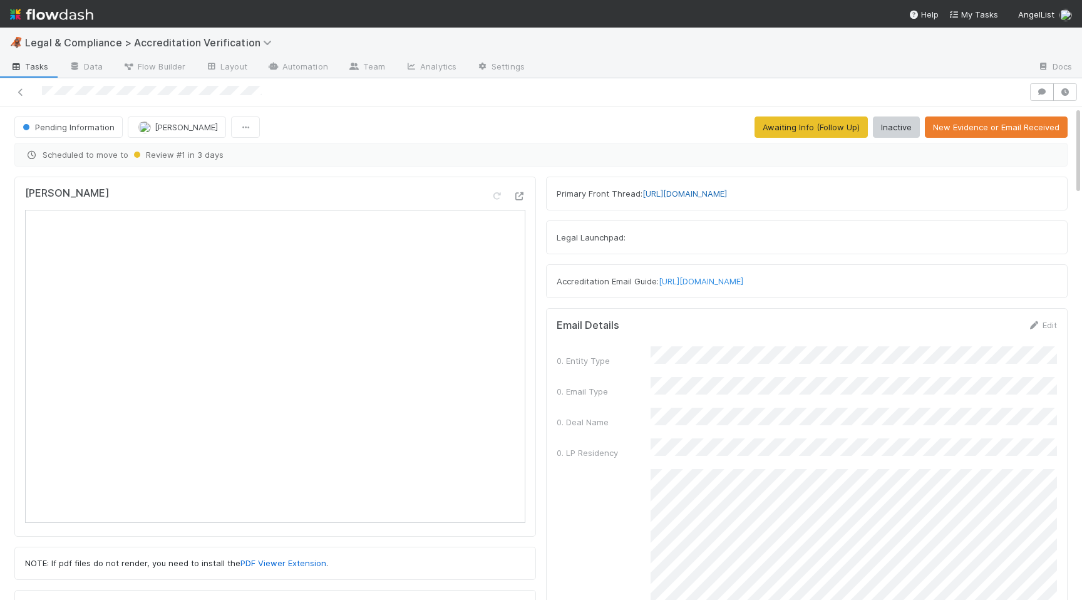
click at [698, 192] on link "[URL][DOMAIN_NAME]" at bounding box center [684, 193] width 85 height 10
click at [664, 188] on div "Primary Front Thread: [URL][DOMAIN_NAME]" at bounding box center [804, 193] width 495 height 13
click at [677, 193] on link "[URL][DOMAIN_NAME]" at bounding box center [684, 193] width 85 height 10
click at [103, 88] on div at bounding box center [514, 92] width 1019 height 18
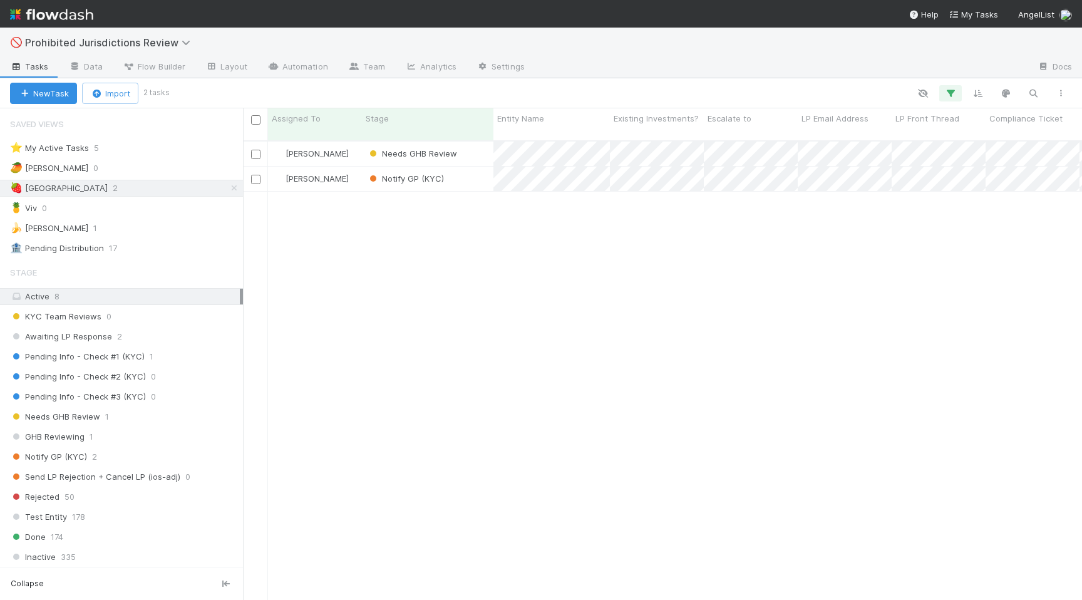
scroll to position [469, 839]
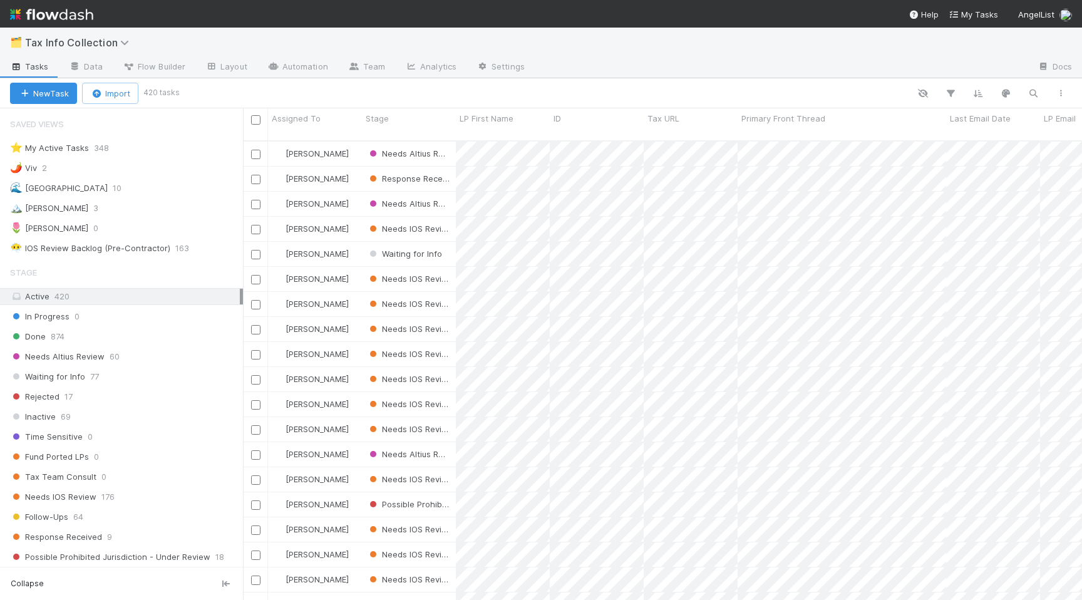
scroll to position [469, 839]
